Goal: Information Seeking & Learning: Check status

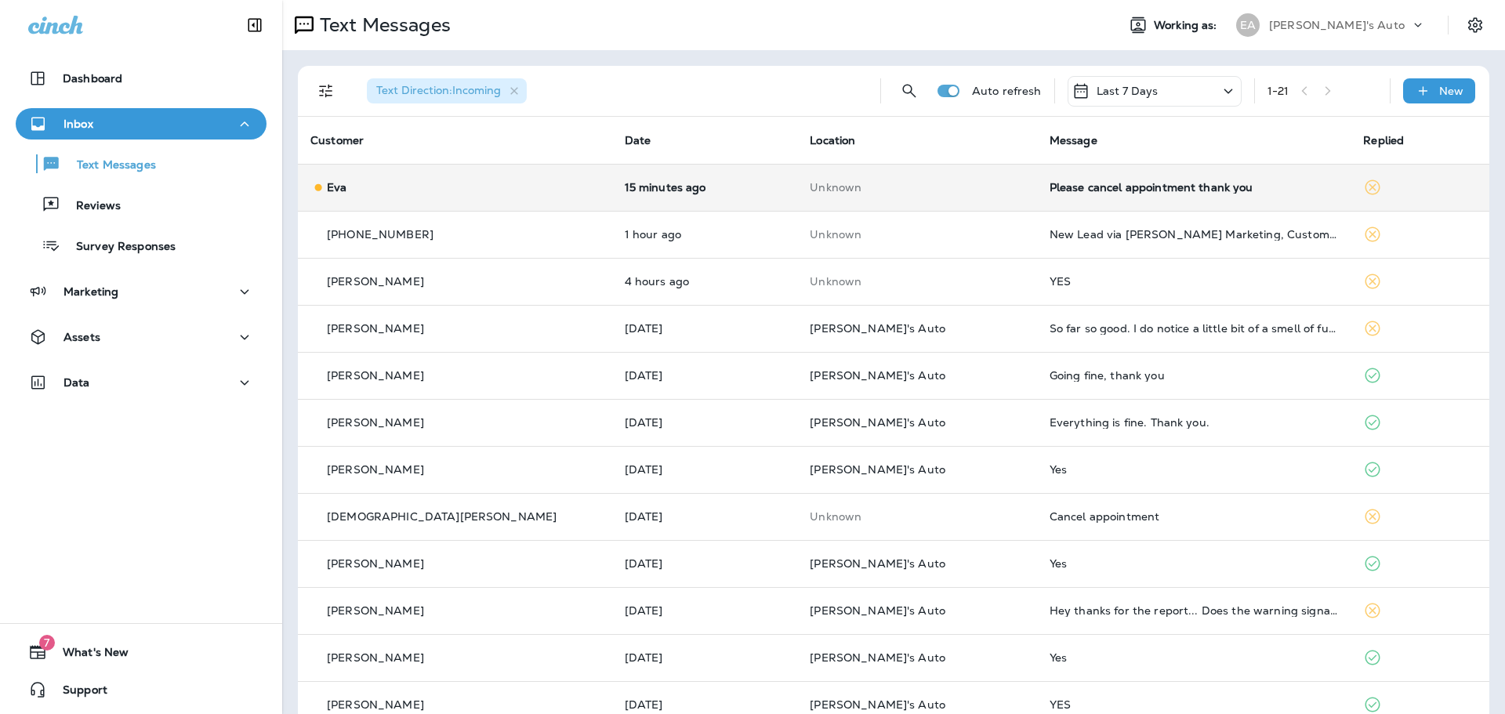
click at [552, 194] on td "Eva" at bounding box center [455, 187] width 314 height 47
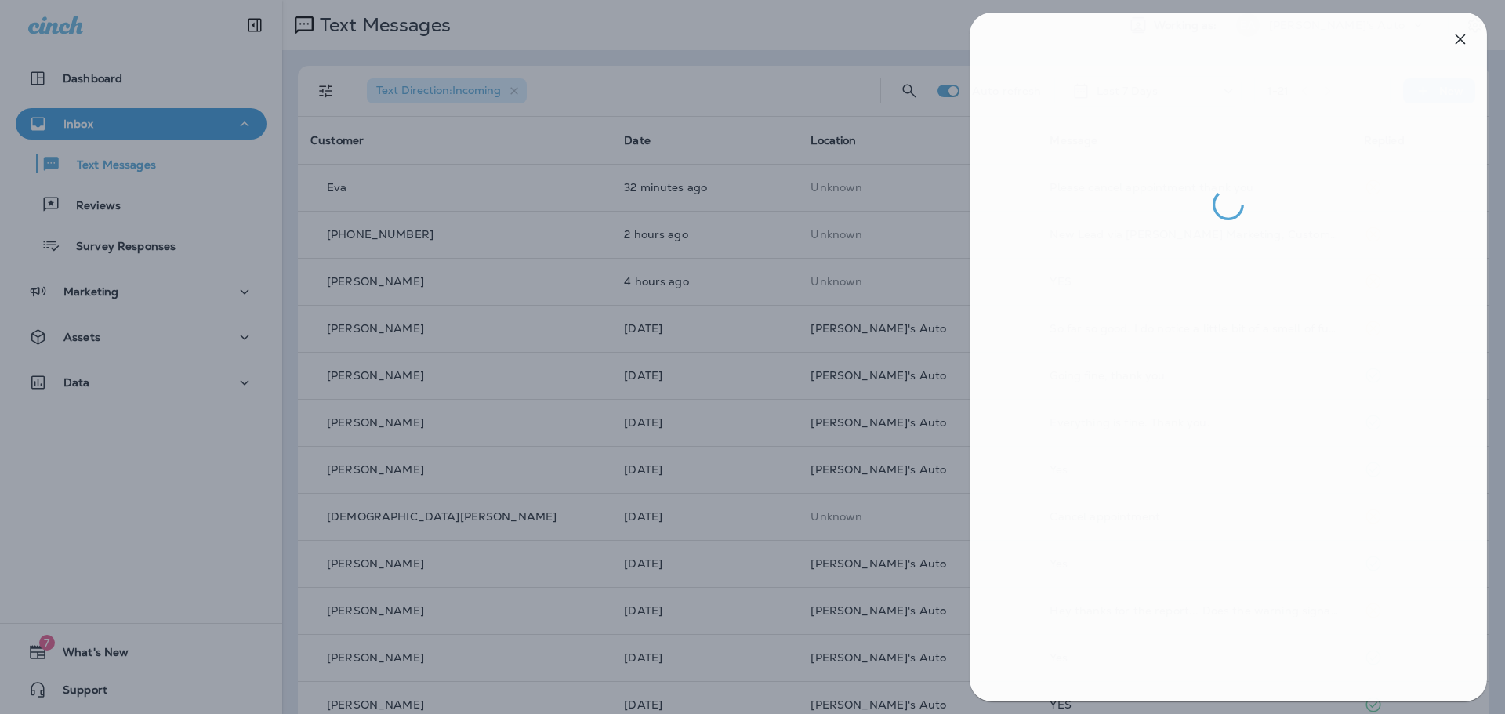
click at [570, 223] on div at bounding box center [754, 357] width 1505 height 714
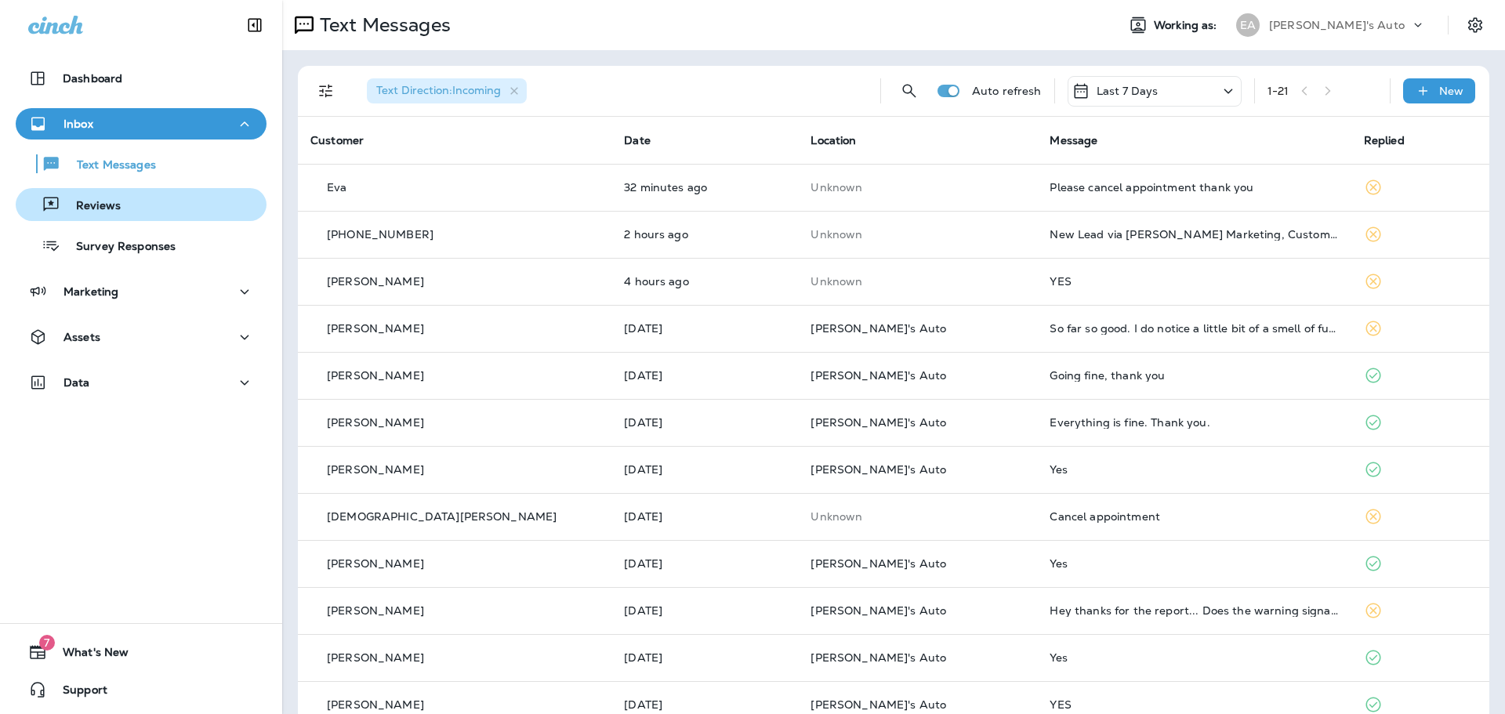
click at [119, 195] on div "Reviews" at bounding box center [141, 205] width 238 height 24
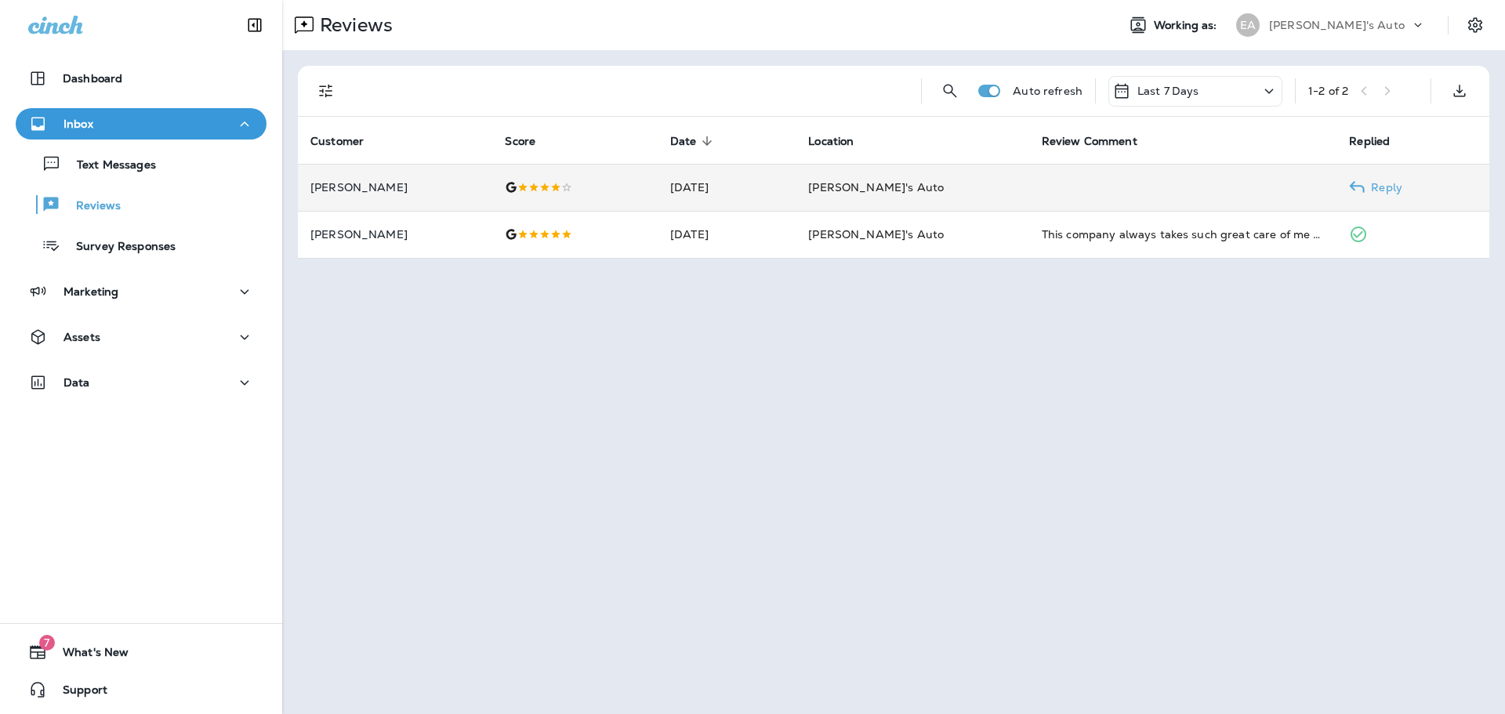
click at [795, 194] on td "Aug 21, 2025" at bounding box center [726, 187] width 138 height 47
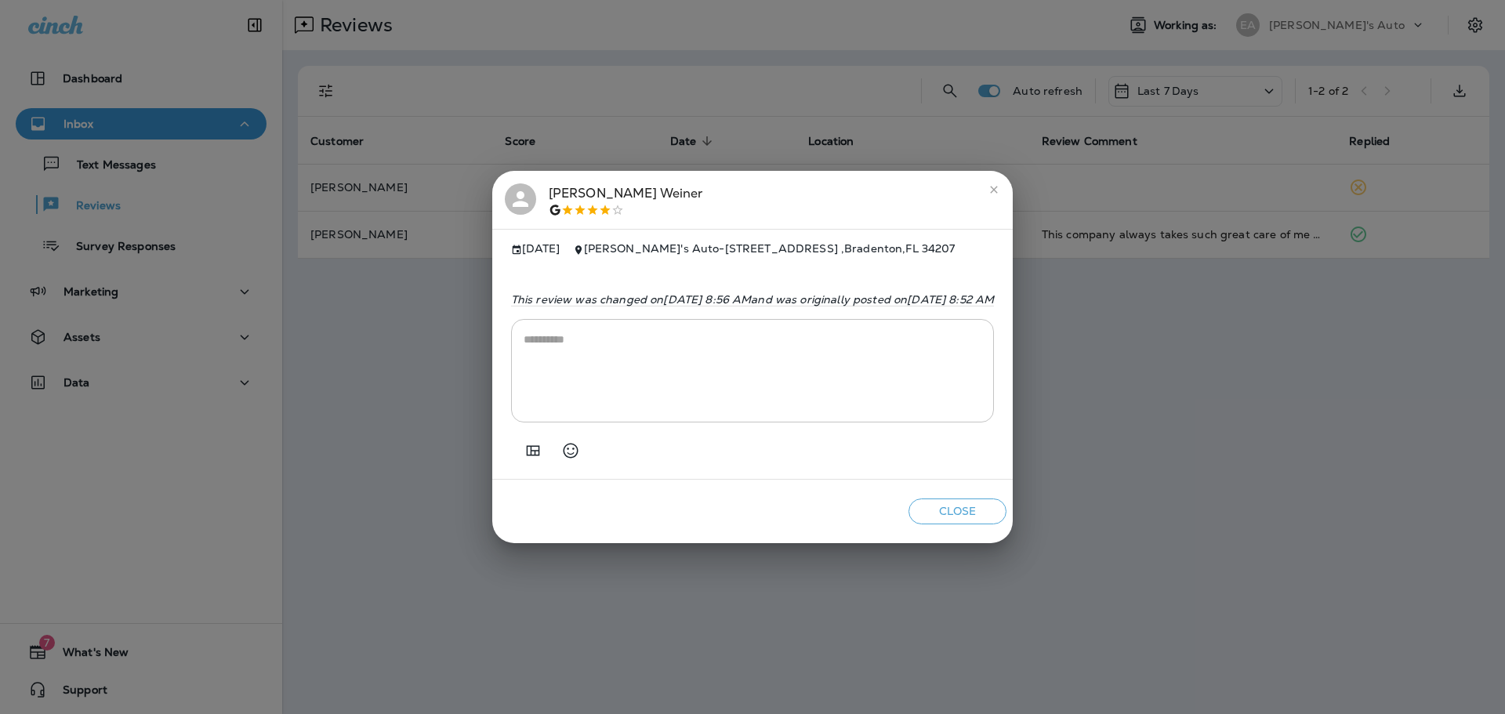
click at [1000, 184] on icon "close" at bounding box center [993, 189] width 13 height 13
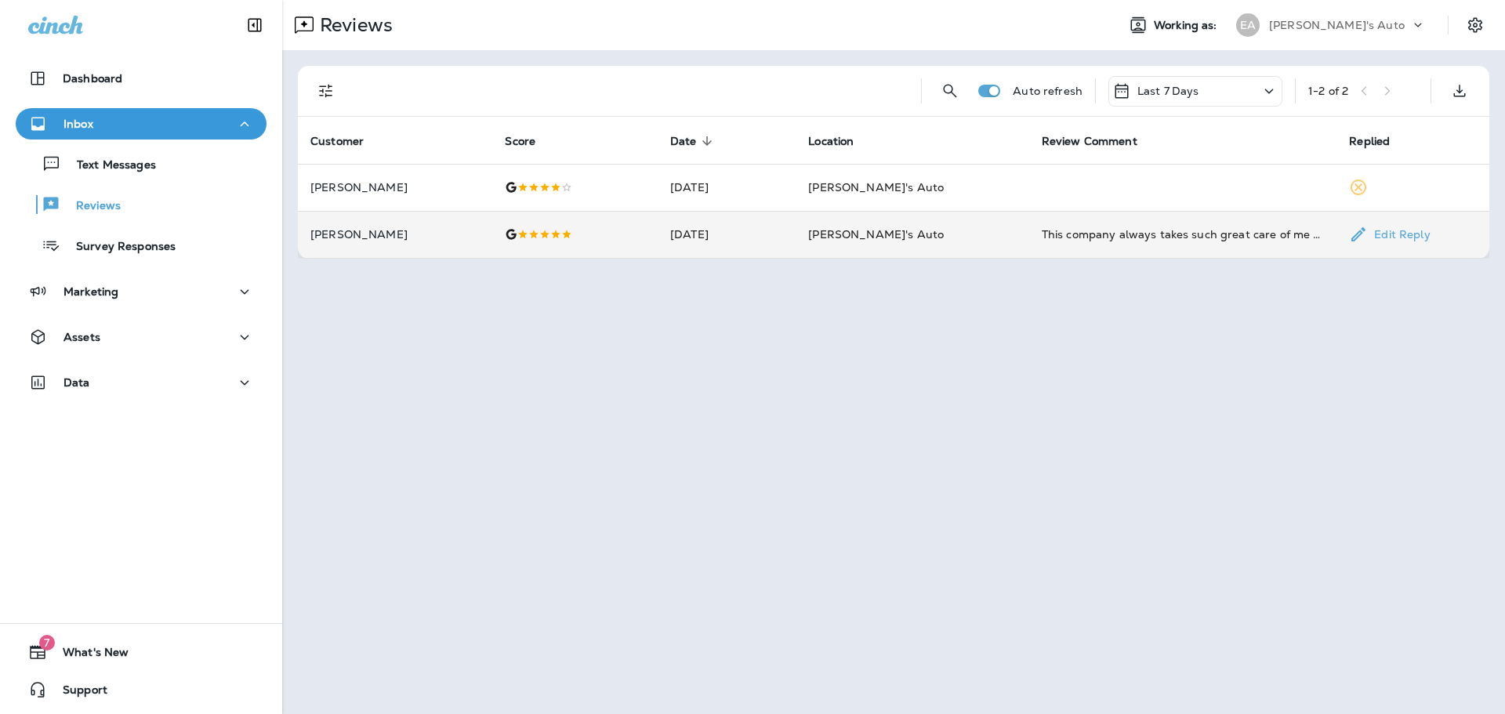
click at [965, 252] on td "[PERSON_NAME]'s Auto" at bounding box center [911, 234] width 233 height 47
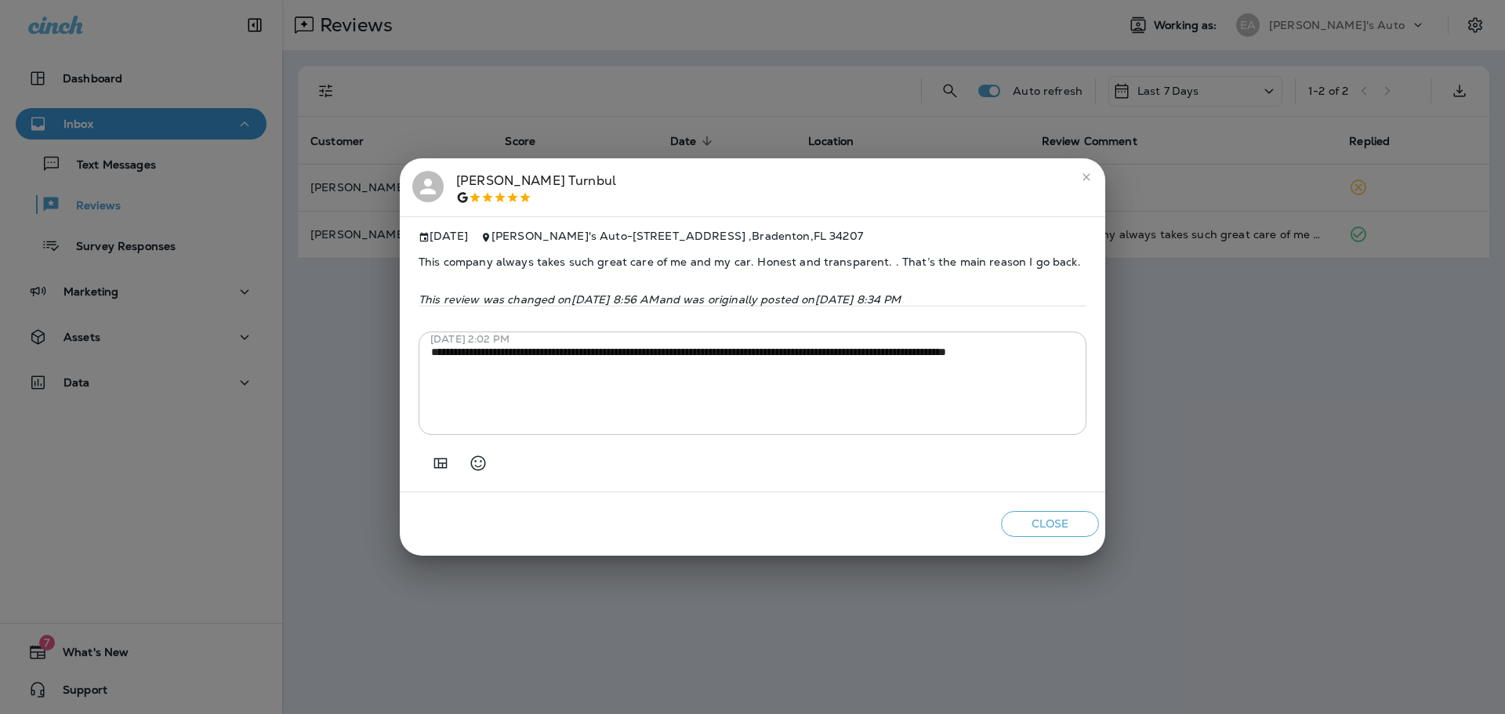
click at [1090, 171] on icon "close" at bounding box center [1086, 177] width 13 height 13
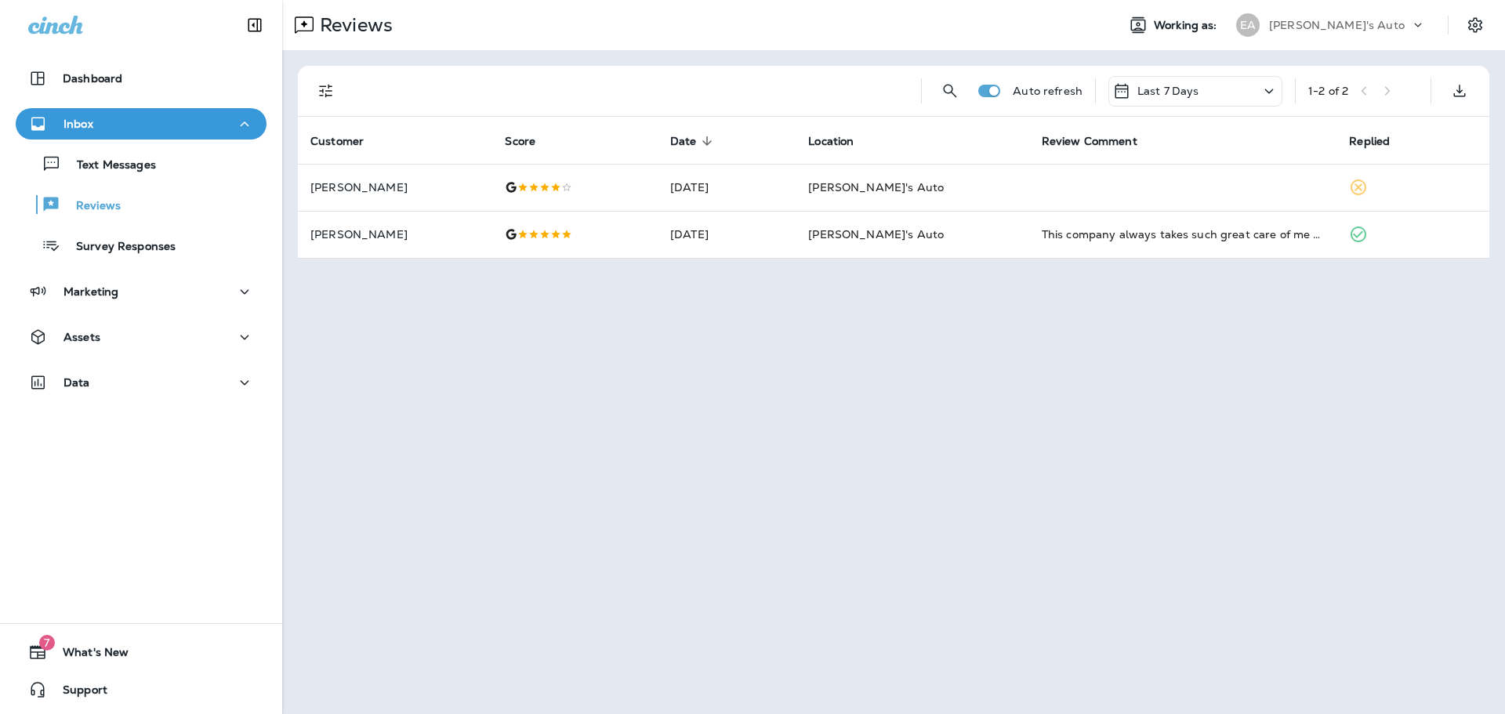
click at [131, 121] on div "Inbox" at bounding box center [141, 124] width 226 height 20
click at [125, 139] on div "Inbox" at bounding box center [141, 127] width 282 height 39
click at [93, 121] on div "Inbox" at bounding box center [141, 124] width 226 height 20
click at [83, 179] on button "Text Messages" at bounding box center [141, 163] width 251 height 33
